Goal: Task Accomplishment & Management: Manage account settings

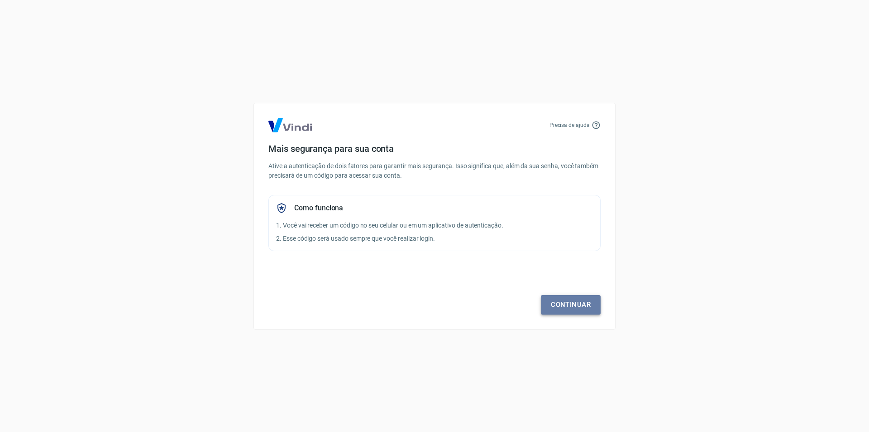
click at [577, 309] on link "Continuar" at bounding box center [571, 304] width 60 height 19
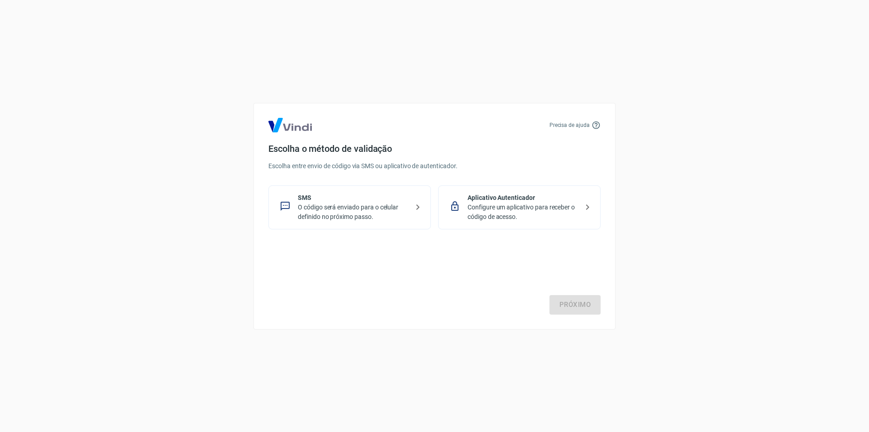
click at [326, 211] on p "O código será enviado para o celular definido no próximo passo." at bounding box center [353, 211] width 111 height 19
click at [571, 303] on link "Próximo" at bounding box center [575, 304] width 51 height 19
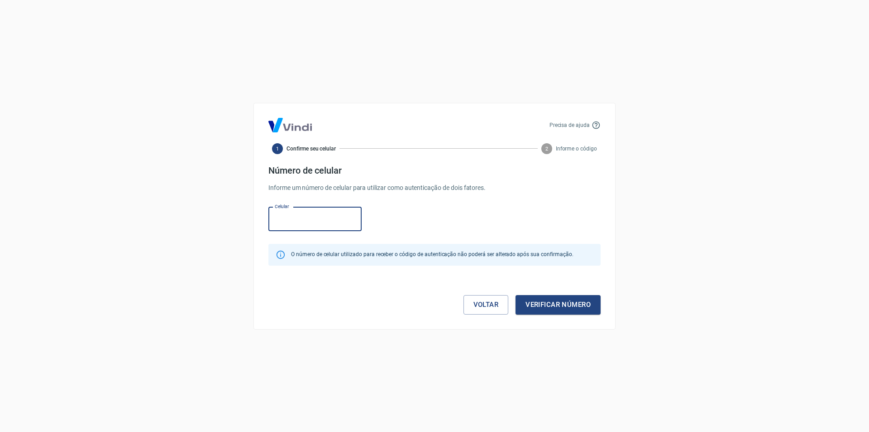
click at [315, 216] on input "Celular" at bounding box center [315, 219] width 93 height 24
type input "[PHONE_NUMBER]"
click at [542, 313] on button "Verificar número" at bounding box center [558, 304] width 85 height 19
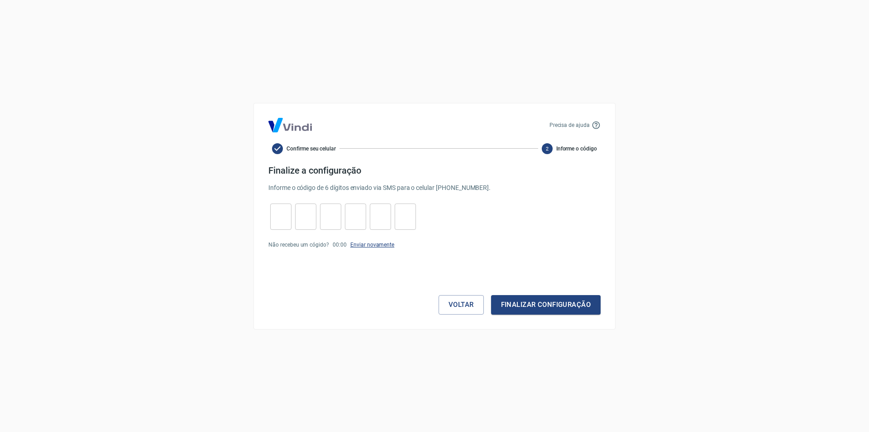
click at [370, 244] on link "Enviar novamente" at bounding box center [372, 244] width 44 height 6
